Goal: Information Seeking & Learning: Learn about a topic

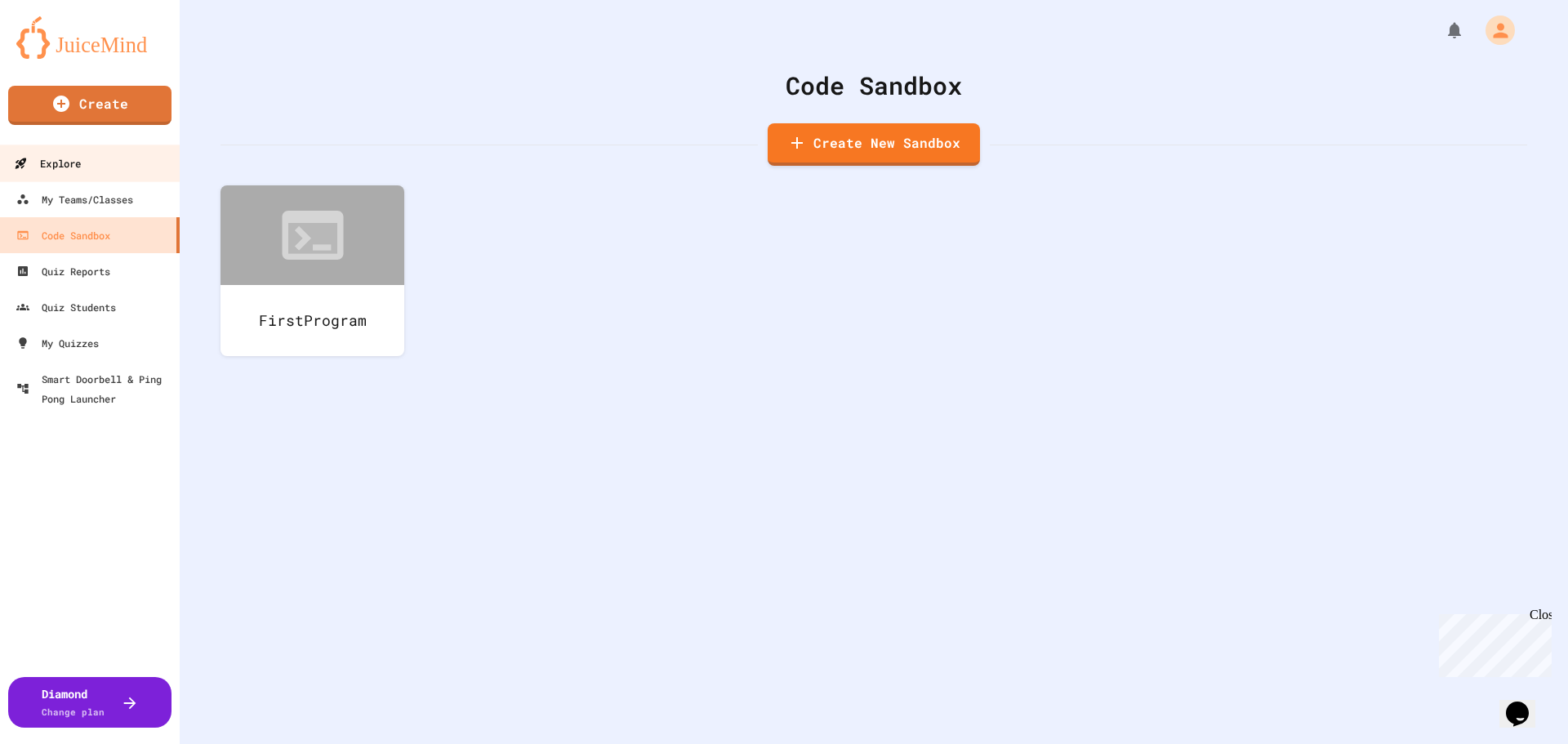
click at [101, 163] on link "Explore" at bounding box center [90, 164] width 185 height 37
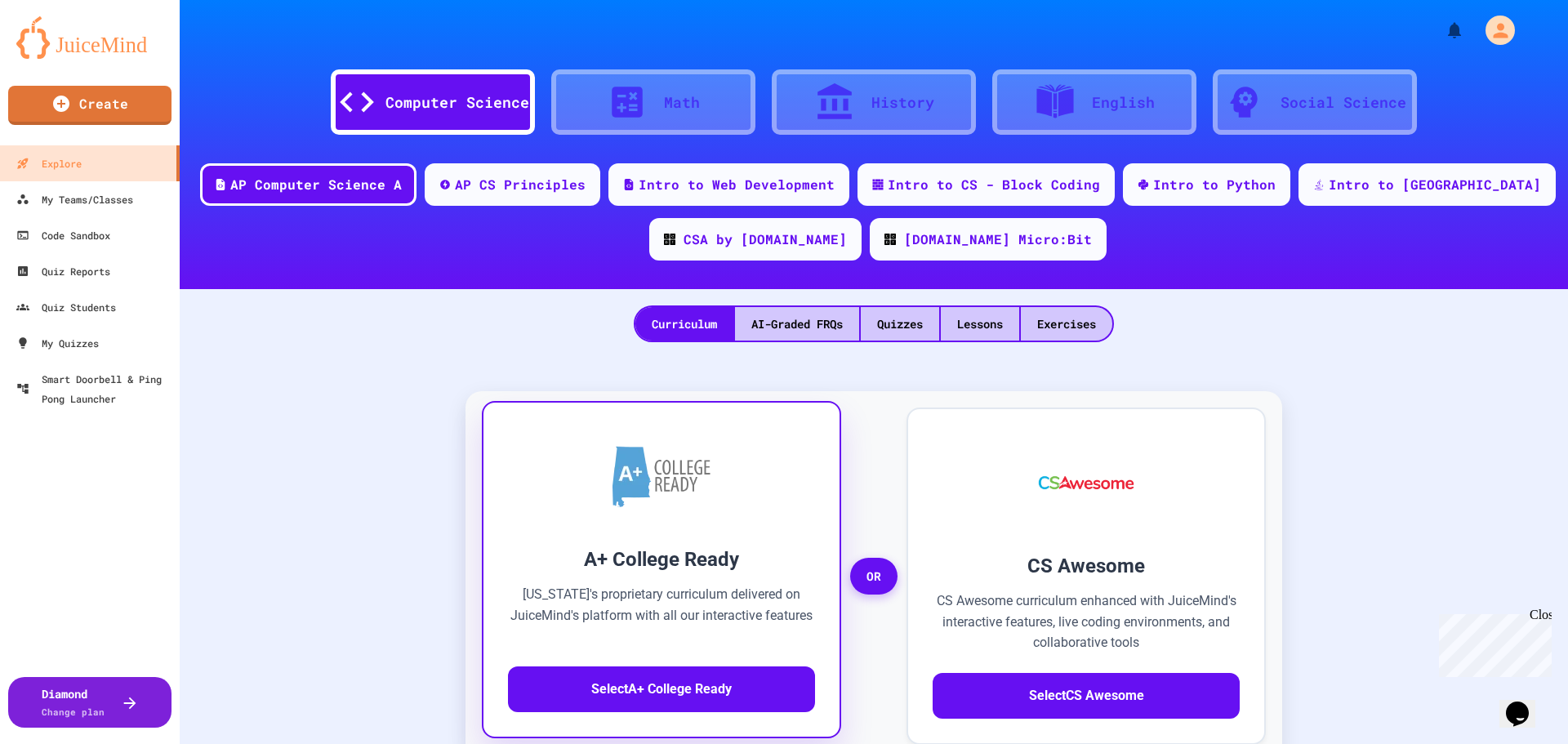
click at [649, 594] on p "[US_STATE]'s proprietary curriculum delivered on JuiceMind's platform with all …" at bounding box center [662, 615] width 308 height 63
